Goal: Navigation & Orientation: Find specific page/section

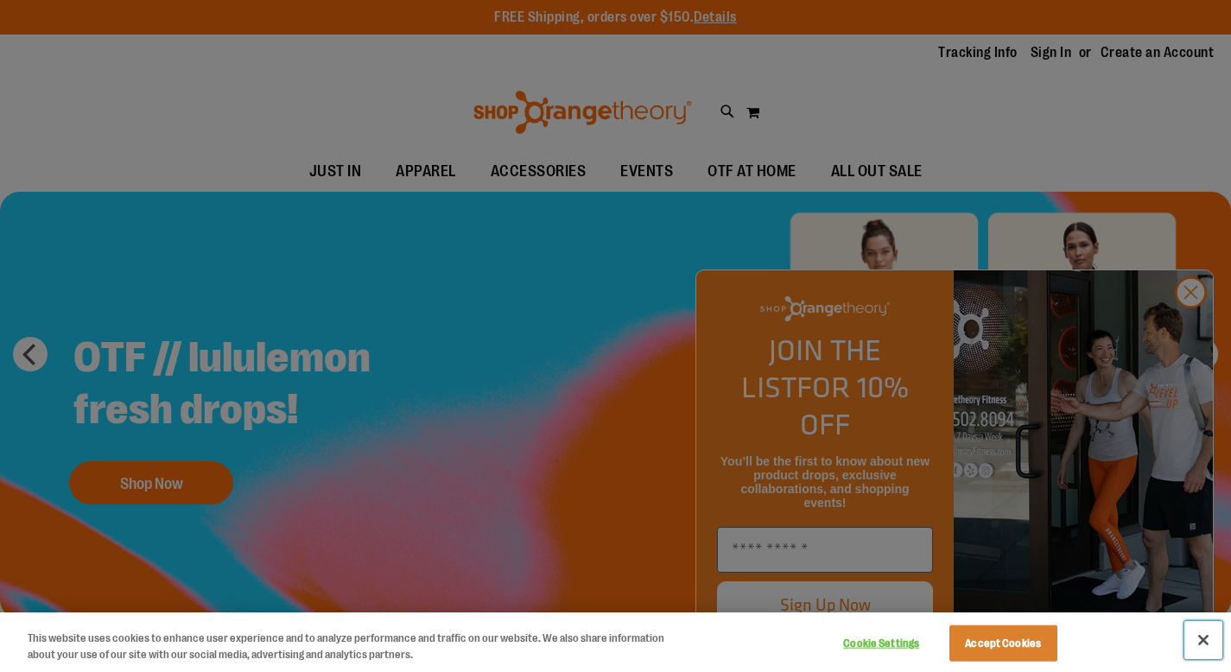
click at [1197, 641] on button "Close" at bounding box center [1203, 640] width 38 height 38
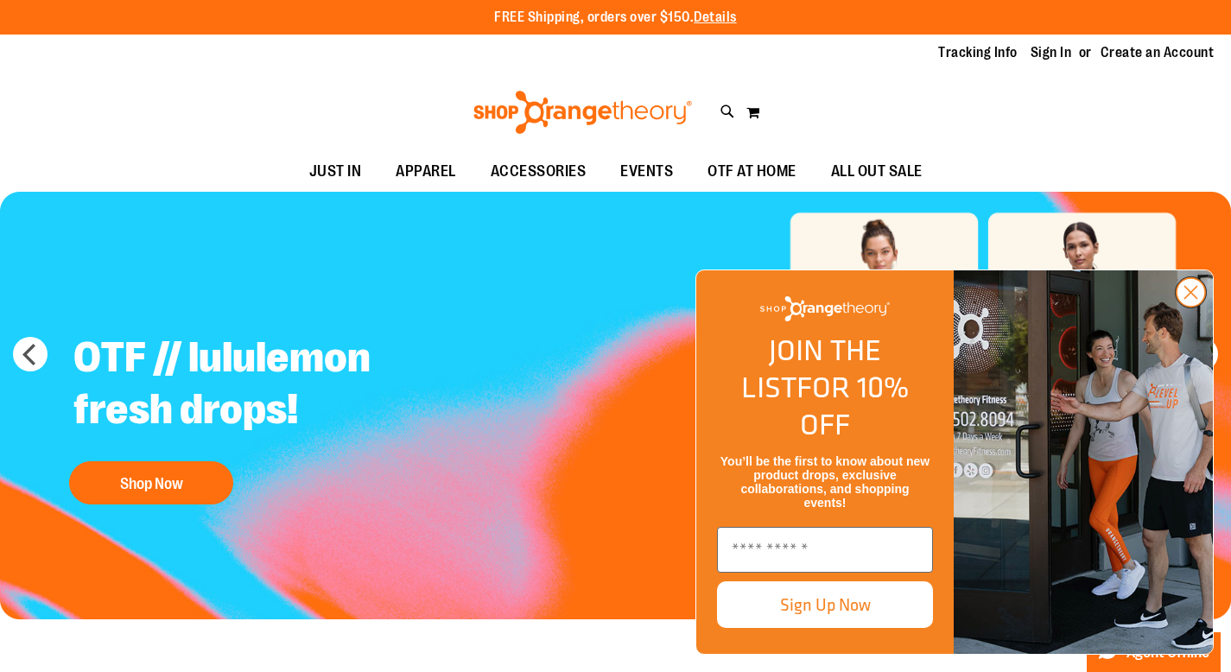
click at [1179, 307] on circle "Close dialog" at bounding box center [1190, 292] width 29 height 29
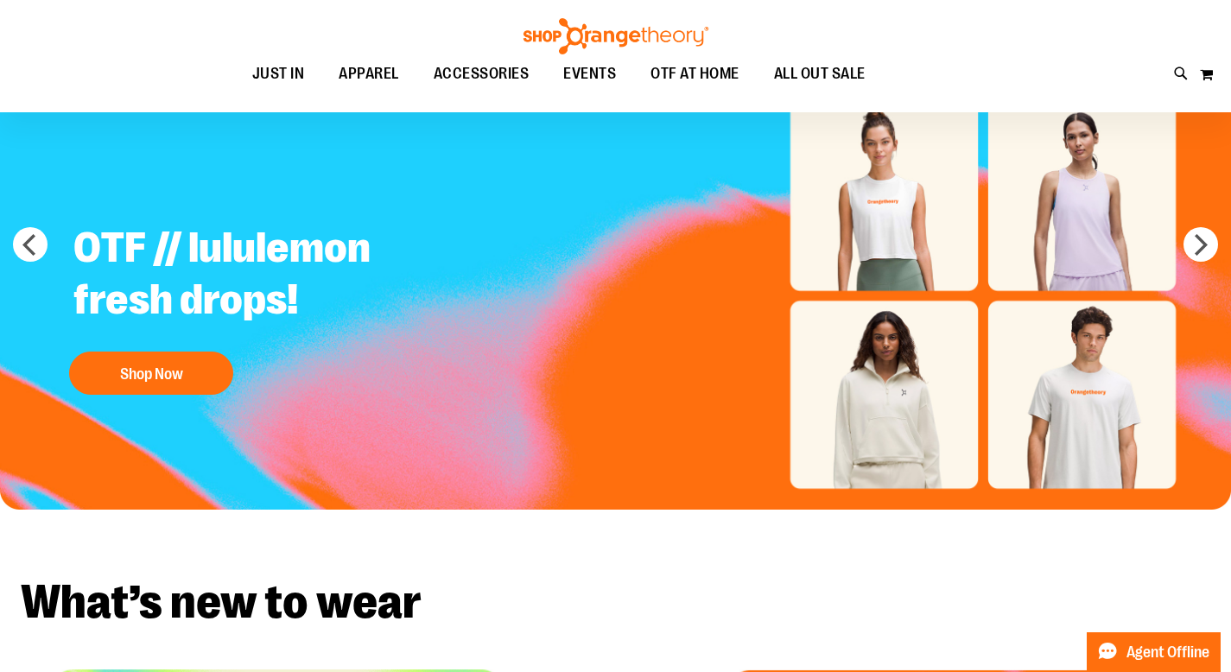
scroll to position [95, 0]
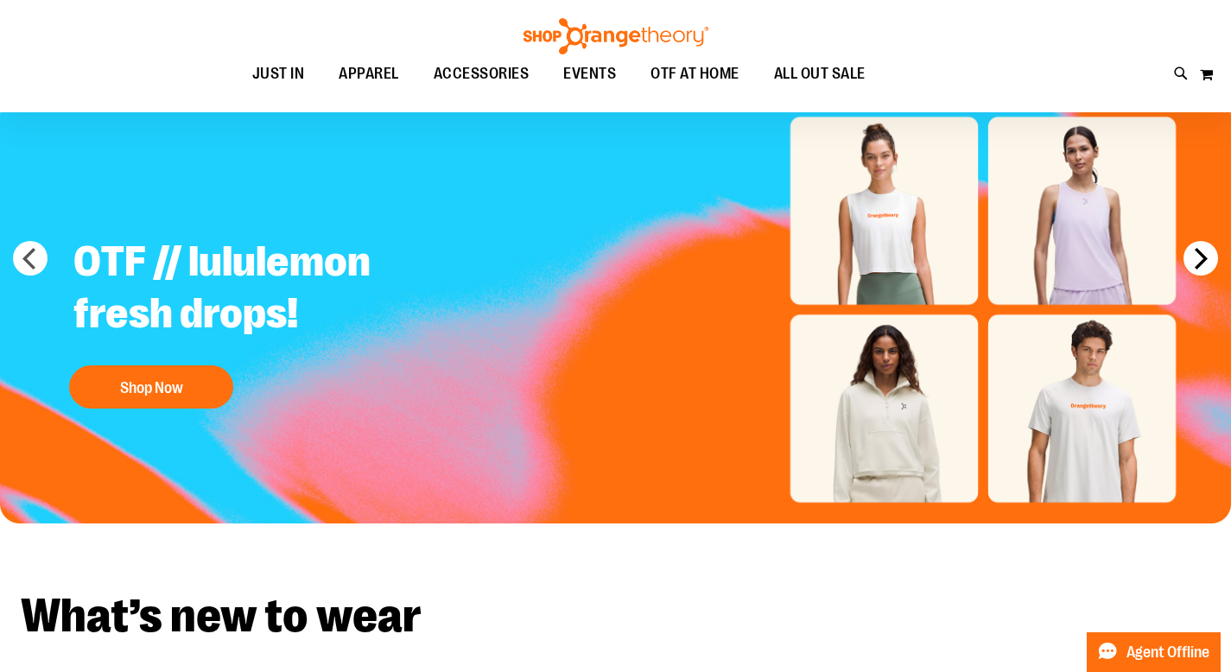
click at [1201, 266] on button "next" at bounding box center [1200, 258] width 35 height 35
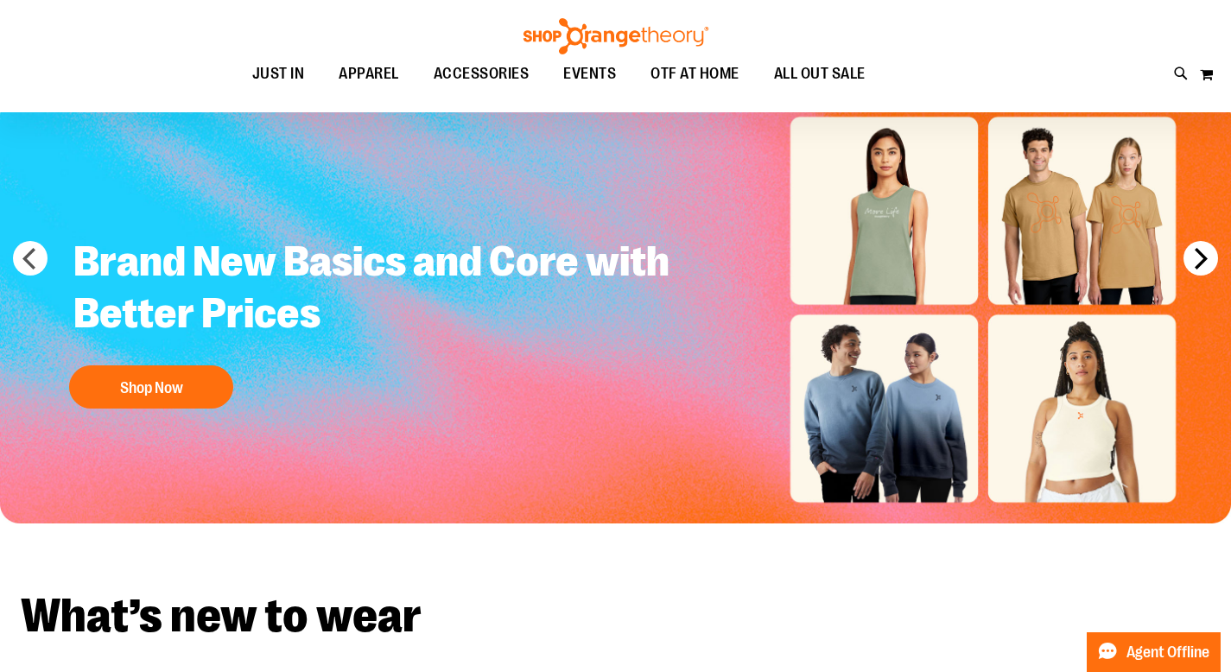
click at [1202, 265] on button "next" at bounding box center [1200, 258] width 35 height 35
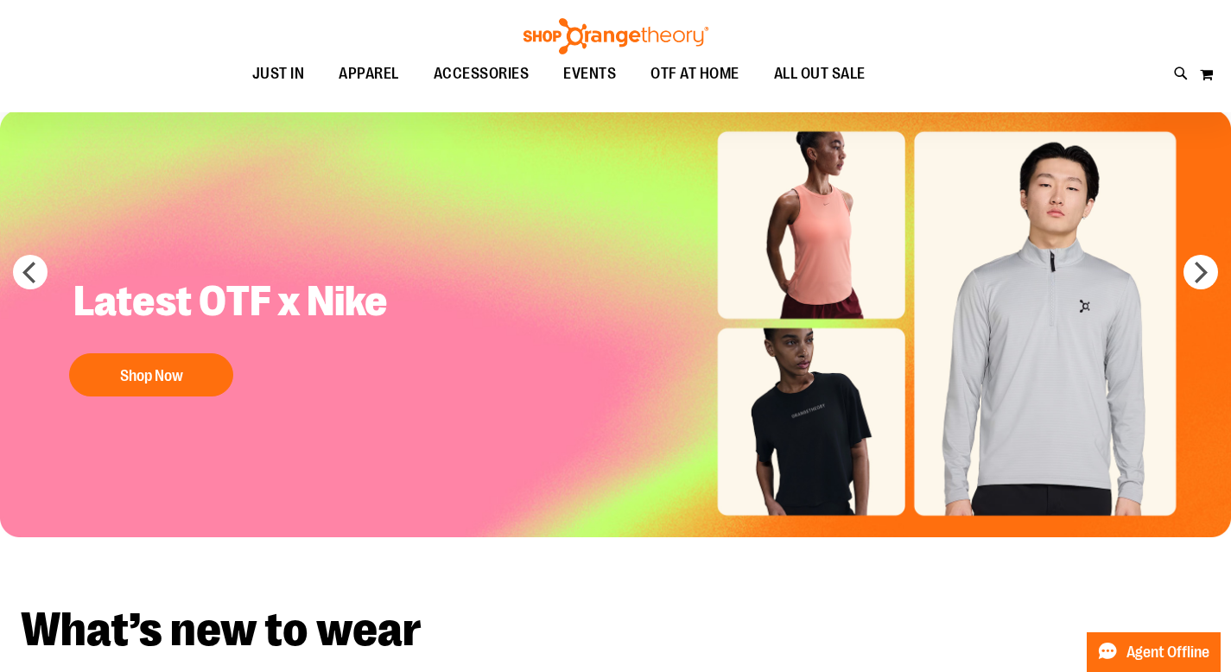
scroll to position [0, 0]
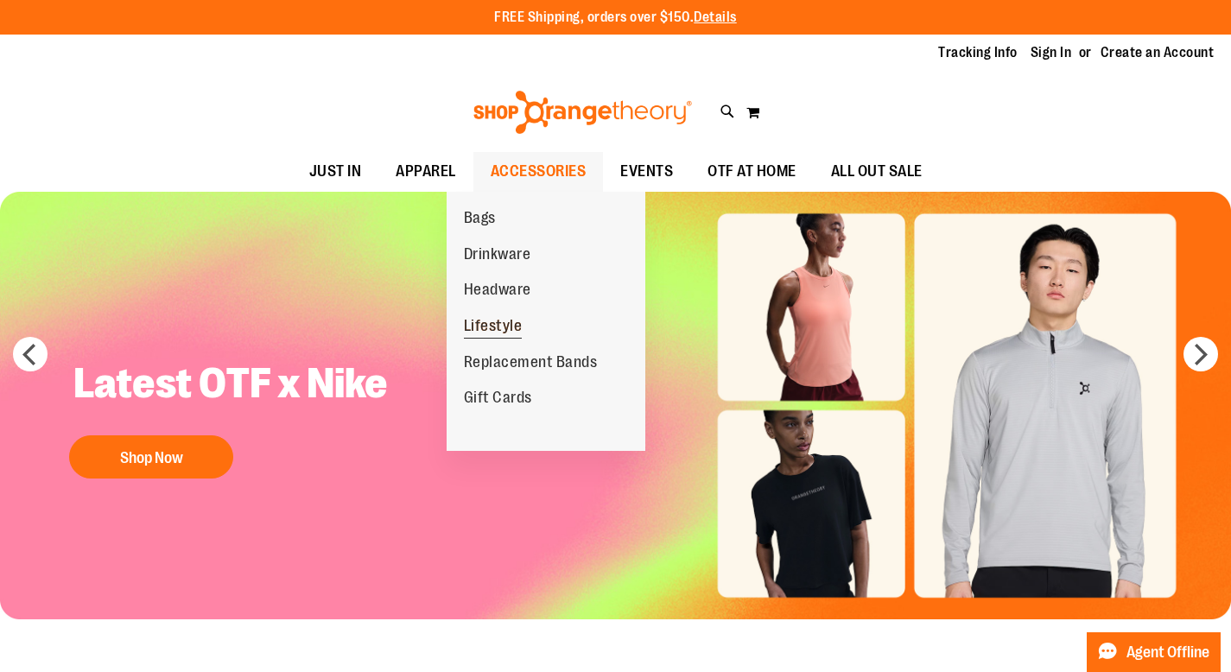
click at [480, 335] on span "Lifestyle" at bounding box center [493, 328] width 59 height 22
